Goal: Task Accomplishment & Management: Use online tool/utility

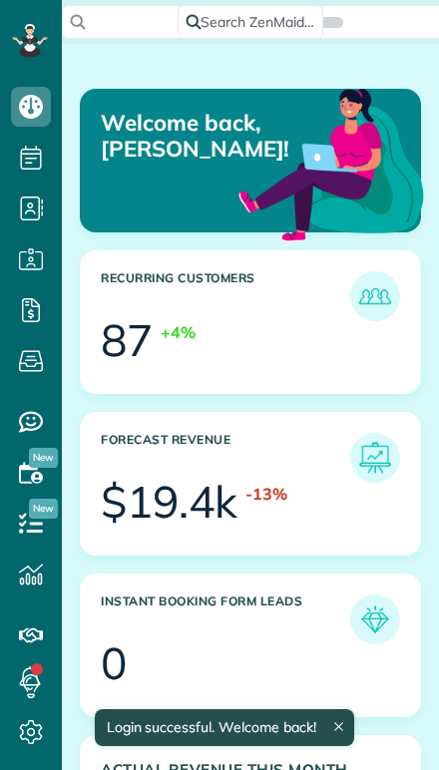
scroll to position [142, 319]
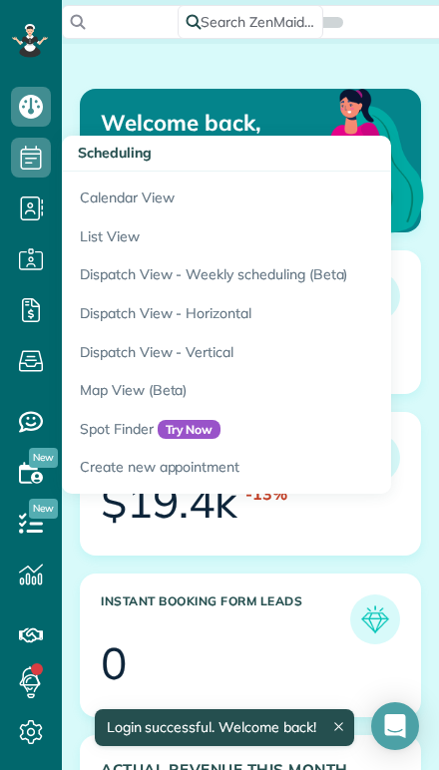
click at [89, 200] on link "Calendar View" at bounding box center [311, 195] width 499 height 46
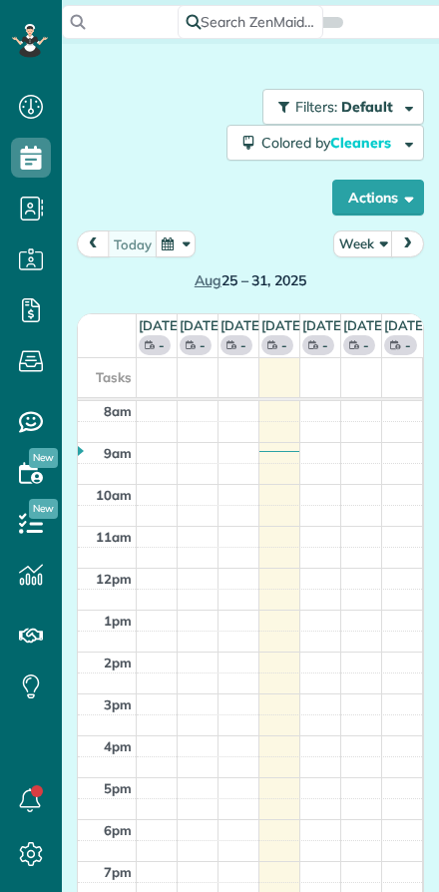
scroll to position [9, 9]
click at [362, 236] on button "Week" at bounding box center [363, 244] width 60 height 27
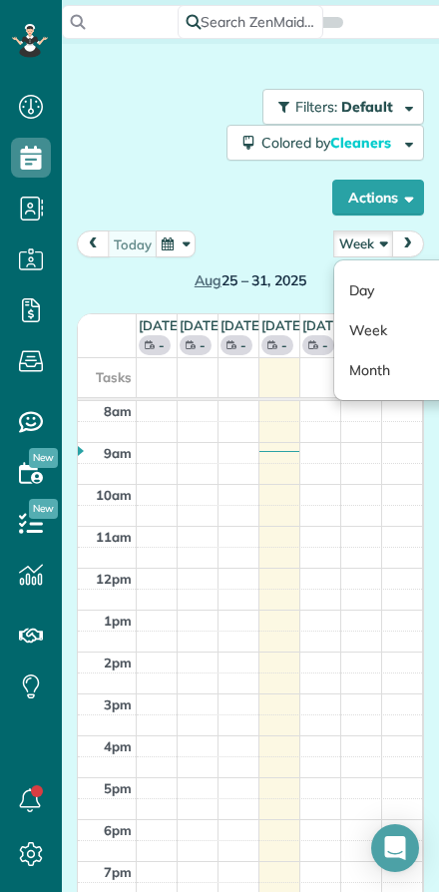
click at [361, 281] on link "Day" at bounding box center [413, 290] width 158 height 40
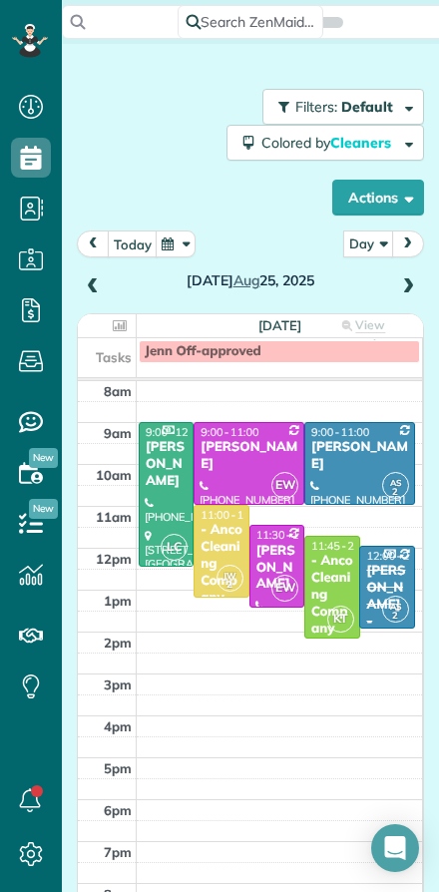
click at [129, 247] on button "today" at bounding box center [133, 244] width 50 height 27
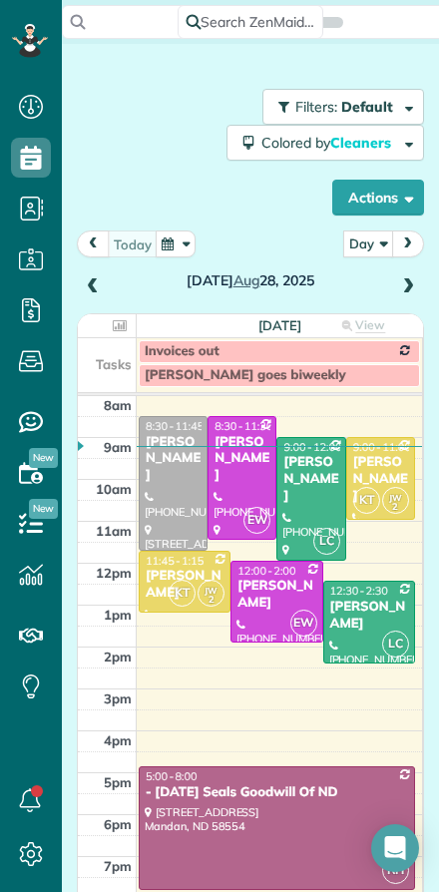
click at [241, 488] on div at bounding box center [242, 478] width 67 height 122
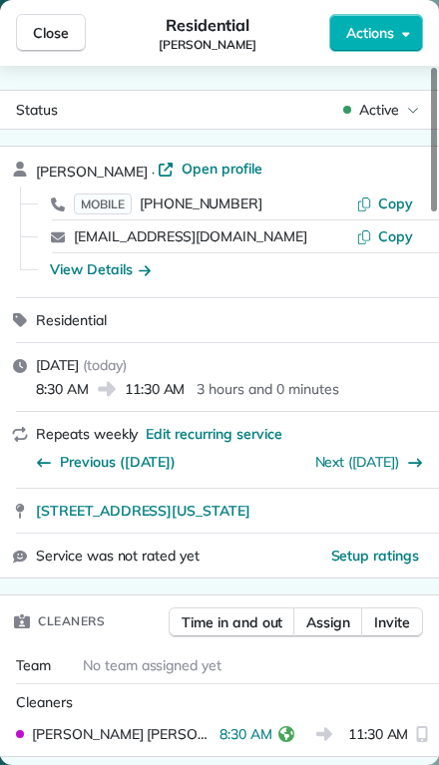
scroll to position [-1, 0]
click at [44, 27] on span "Close" at bounding box center [51, 33] width 36 height 20
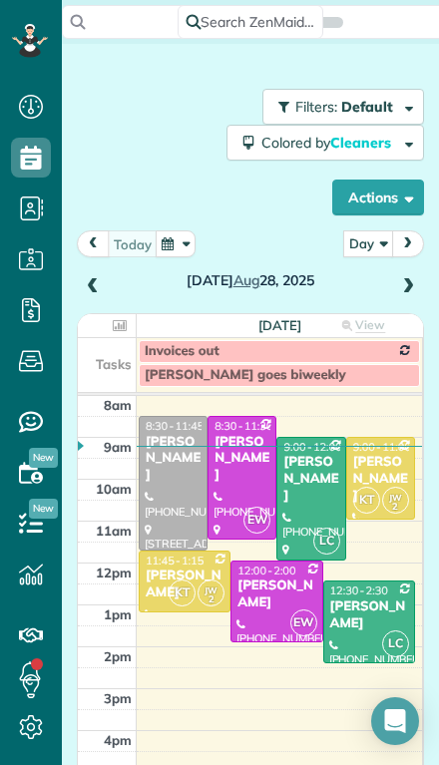
click at [300, 467] on div at bounding box center [310, 499] width 67 height 122
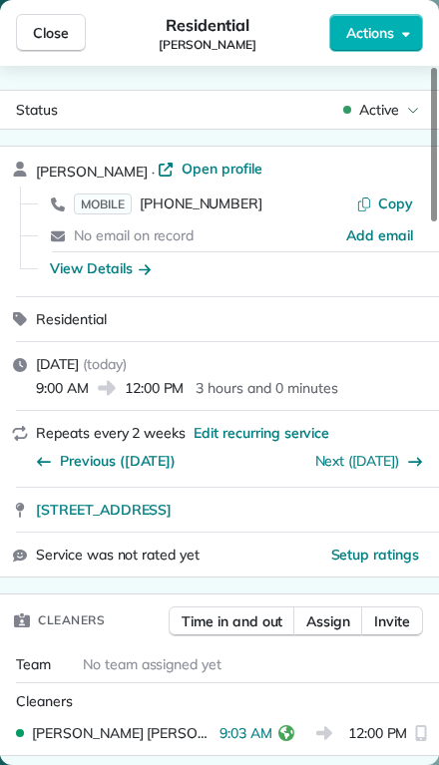
click at [40, 26] on span "Close" at bounding box center [51, 33] width 36 height 20
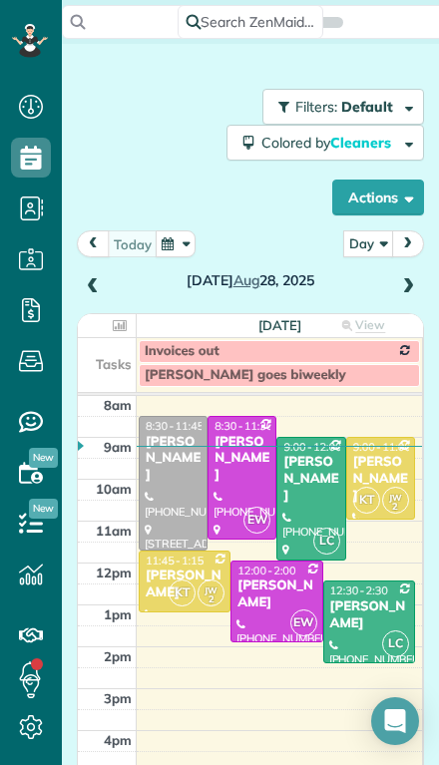
click at [371, 487] on span "KT" at bounding box center [366, 500] width 27 height 27
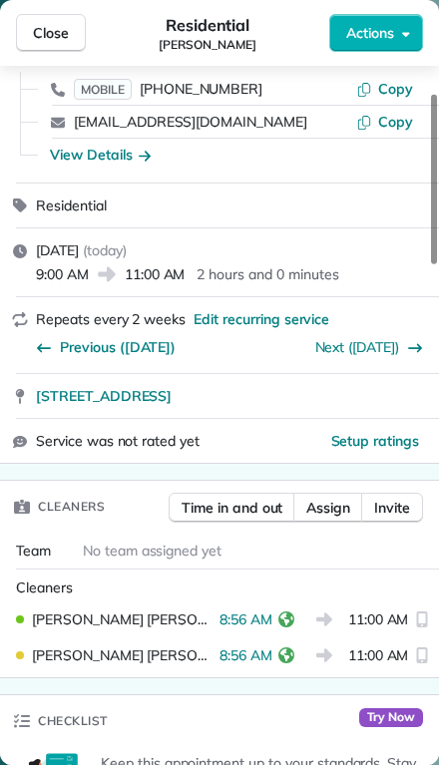
scroll to position [114, 0]
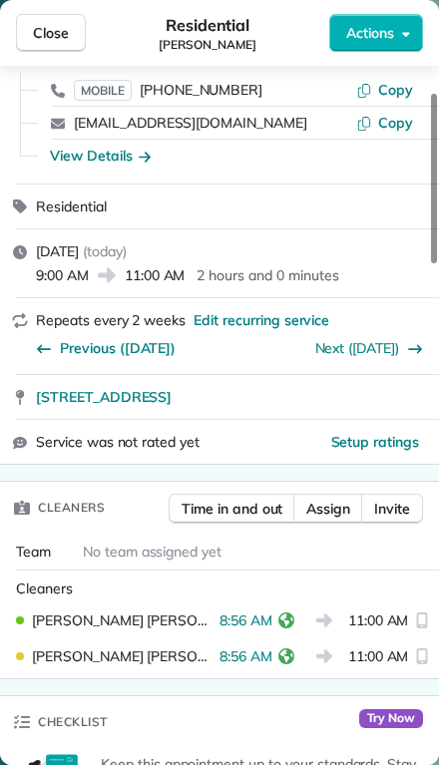
click at [40, 31] on span "Close" at bounding box center [51, 33] width 36 height 20
